Goal: Task Accomplishment & Management: Manage account settings

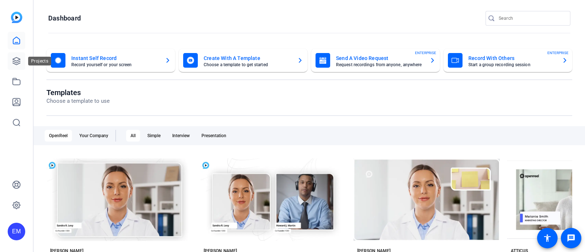
click at [19, 61] on icon at bounding box center [16, 60] width 7 height 7
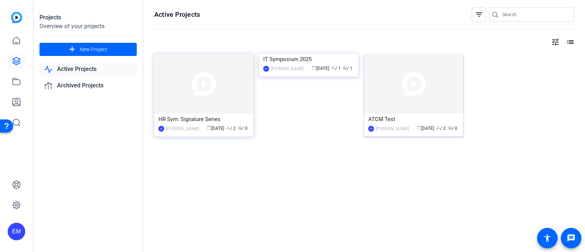
click at [408, 92] on img at bounding box center [413, 84] width 99 height 60
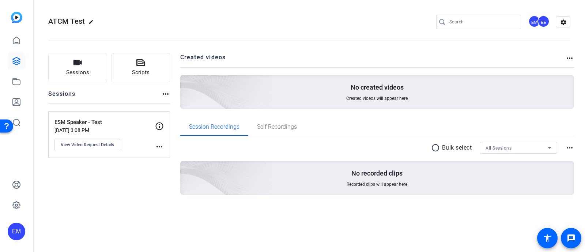
click at [159, 143] on mat-icon "more_horiz" at bounding box center [159, 146] width 9 height 9
click at [159, 143] on div at bounding box center [292, 126] width 585 height 252
click at [99, 143] on span "View Video Request Details" at bounding box center [87, 145] width 53 height 6
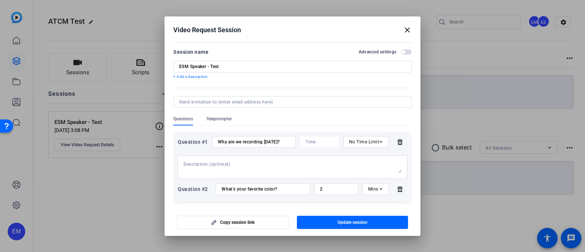
click at [96, 185] on div at bounding box center [292, 126] width 585 height 252
click at [118, 174] on div at bounding box center [292, 126] width 585 height 252
